Goal: Transaction & Acquisition: Purchase product/service

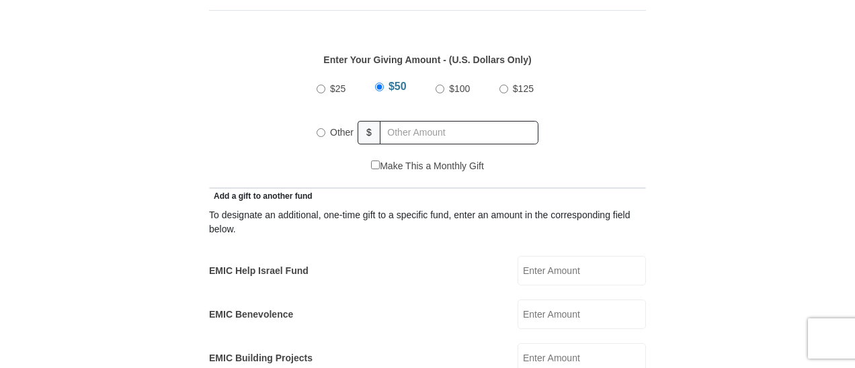
scroll to position [627, 0]
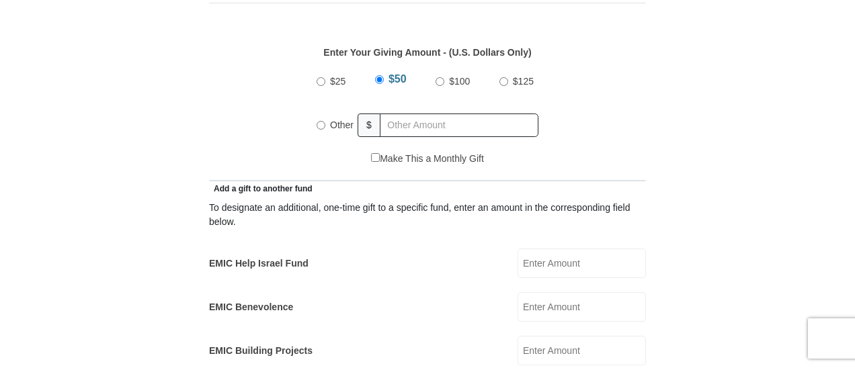
click at [323, 121] on input "Other" at bounding box center [321, 125] width 9 height 9
radio input "true"
click at [410, 114] on input "text" at bounding box center [461, 126] width 154 height 24
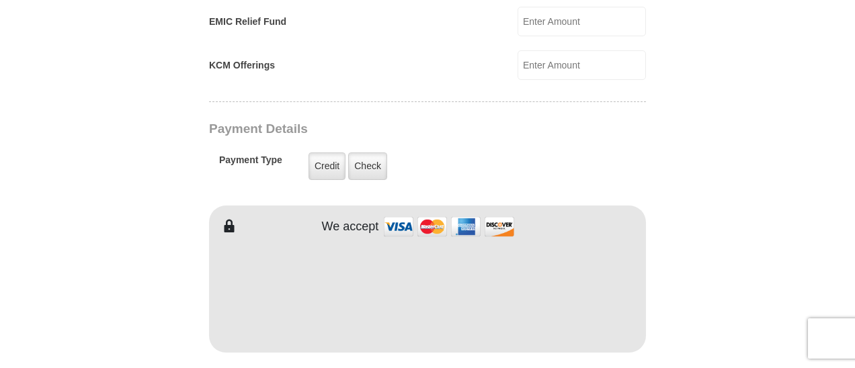
scroll to position [1008, 0]
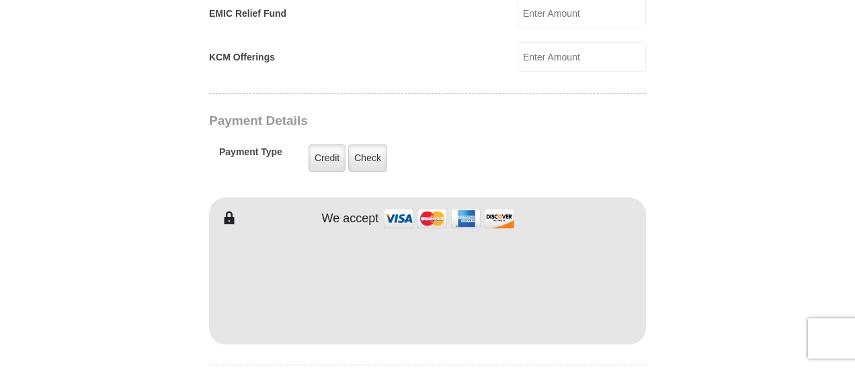
type input "335"
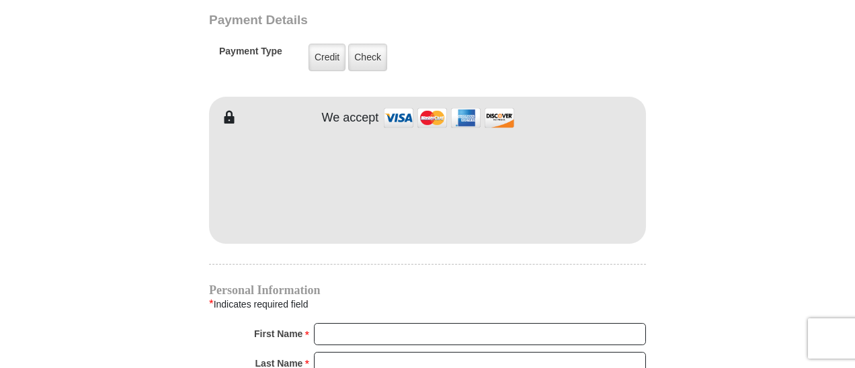
scroll to position [1120, 0]
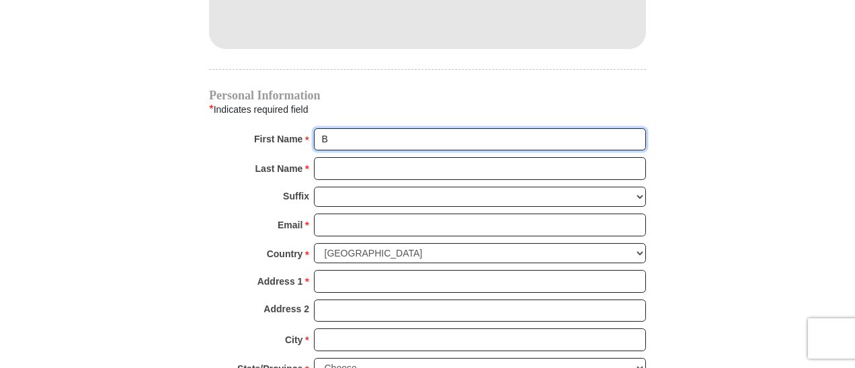
scroll to position [1321, 0]
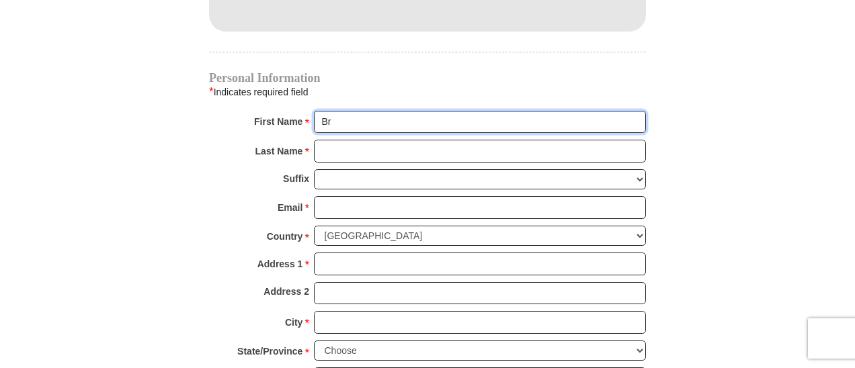
type input "Bruce"
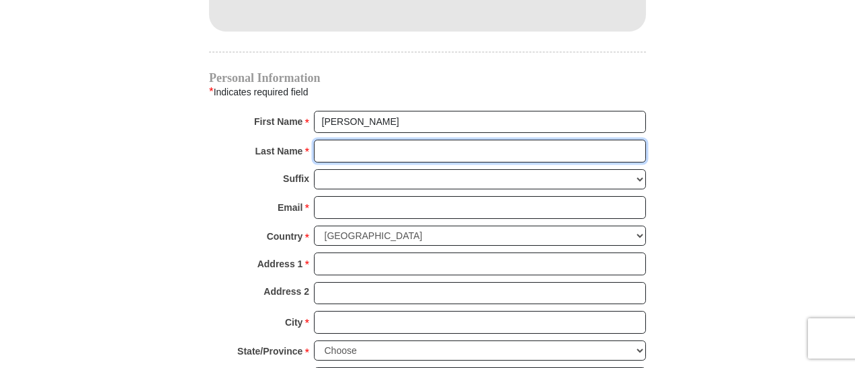
click at [408, 140] on input "Last Name *" at bounding box center [480, 151] width 332 height 23
type input "Page"
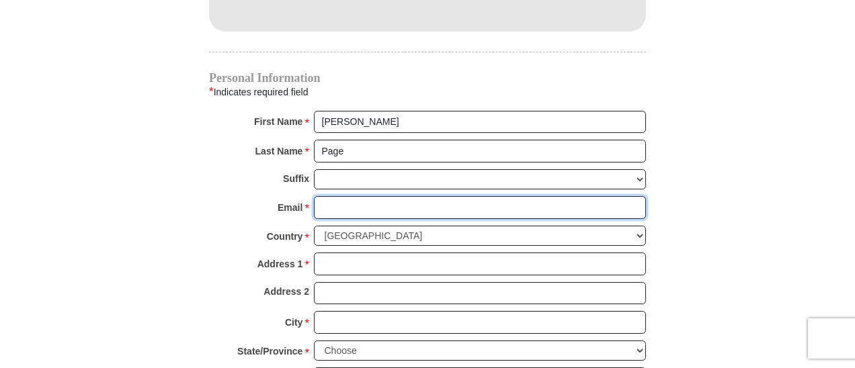
click at [391, 196] on input "Email *" at bounding box center [480, 207] width 332 height 23
type input "bdp53main@outlook.com"
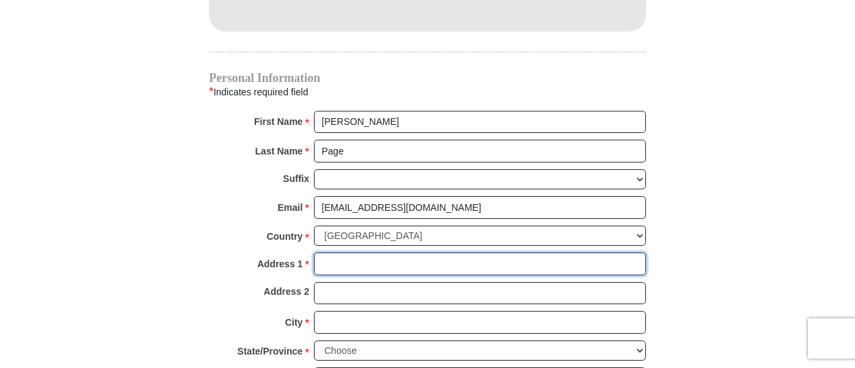
type input "6424 Stone Creek Trail"
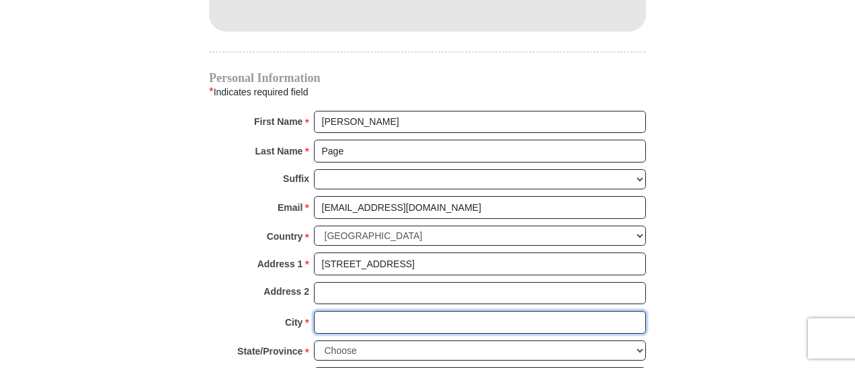
type input "Fort Worth"
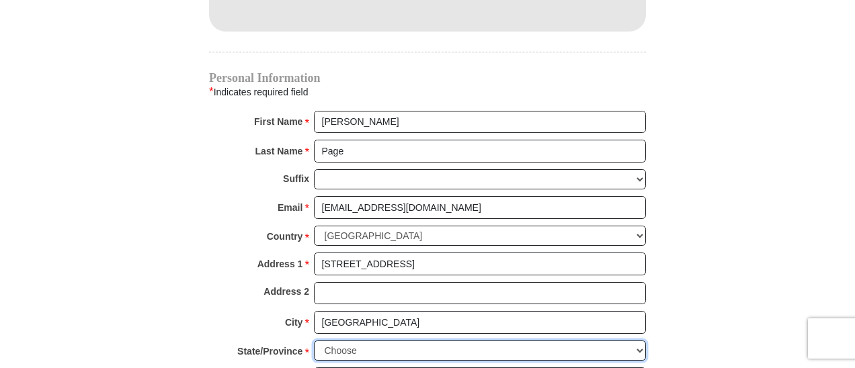
select select "TX"
type input "76137"
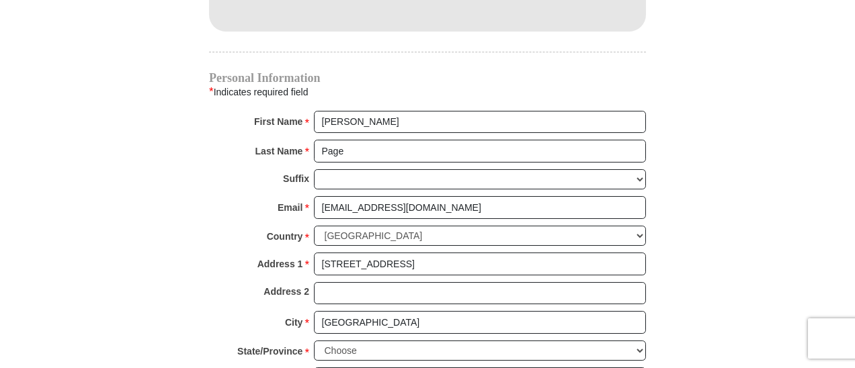
type input "8173664666"
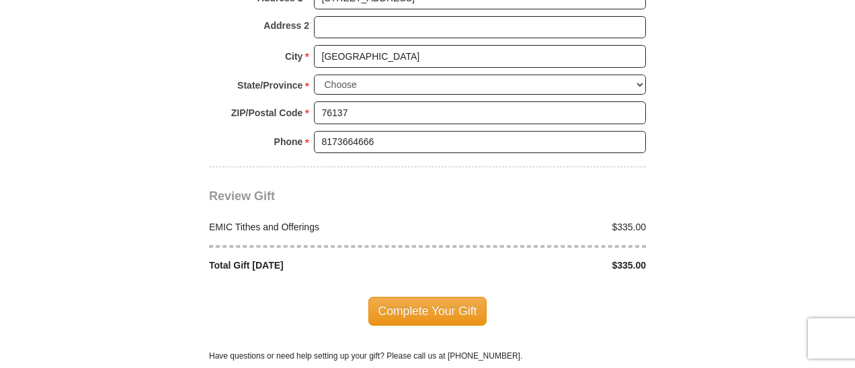
scroll to position [1613, 0]
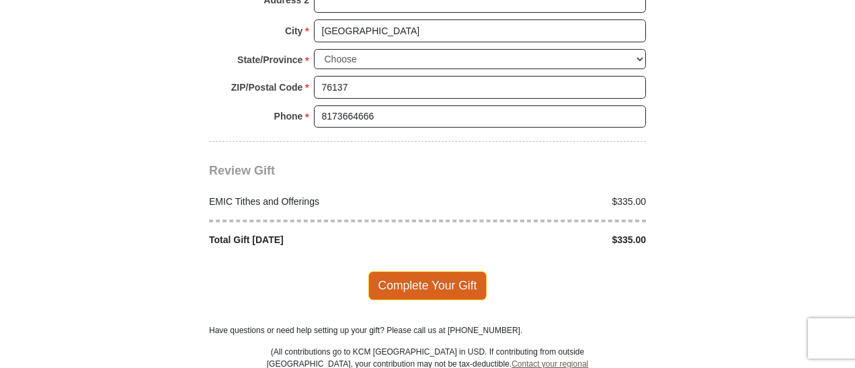
click at [452, 272] on span "Complete Your Gift" at bounding box center [427, 286] width 119 height 28
